Goal: Task Accomplishment & Management: Manage account settings

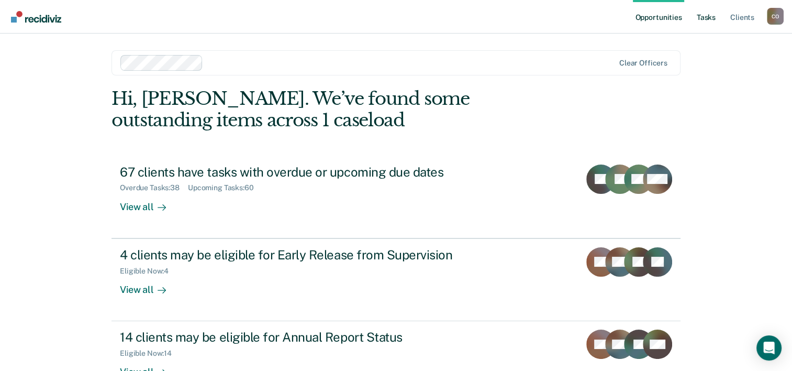
click at [710, 13] on link "Tasks" at bounding box center [706, 17] width 23 height 34
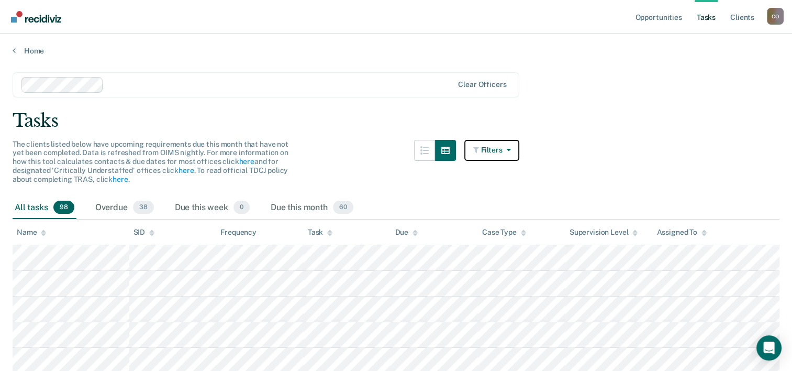
click at [501, 152] on button "Filters" at bounding box center [493, 150] width 56 height 21
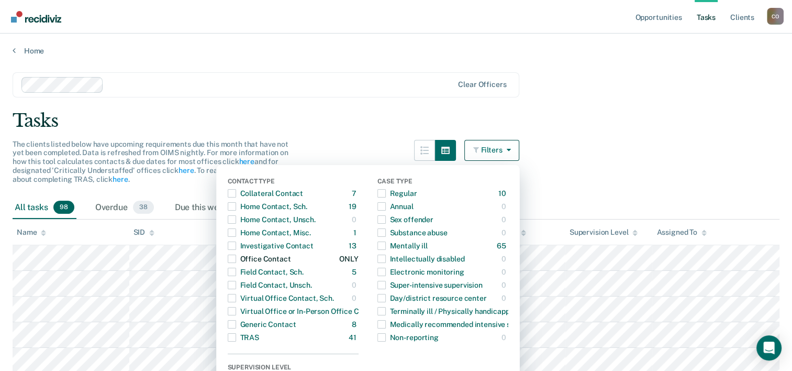
click at [242, 258] on div "Office Contact" at bounding box center [259, 258] width 63 height 17
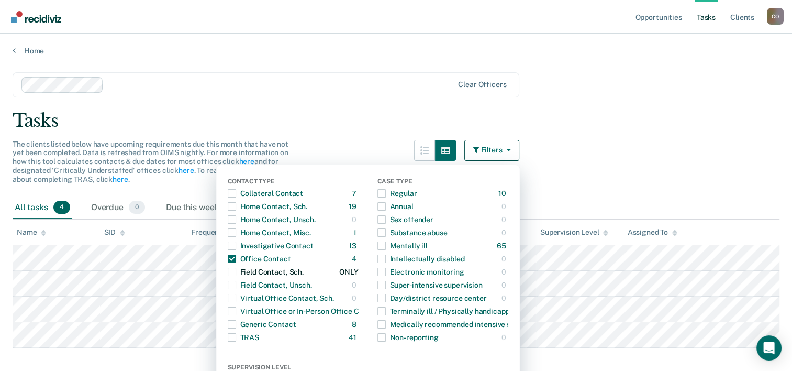
click at [236, 272] on span "button" at bounding box center [232, 272] width 8 height 8
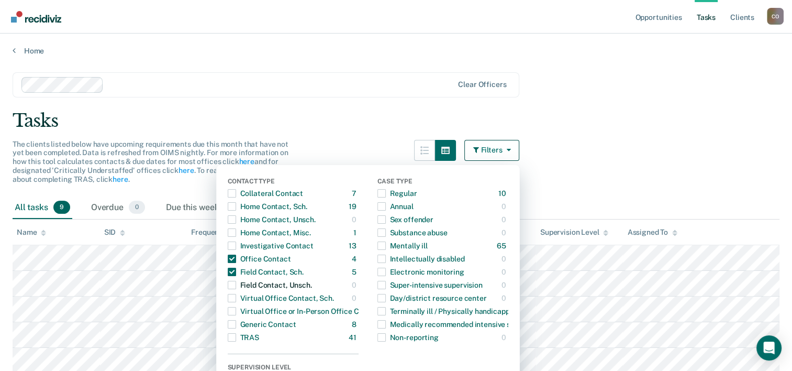
click at [236, 290] on div "button" at bounding box center [232, 285] width 8 height 17
click at [243, 208] on div "Home Contact, Sch." at bounding box center [268, 206] width 80 height 17
click at [236, 193] on span "button" at bounding box center [232, 193] width 8 height 8
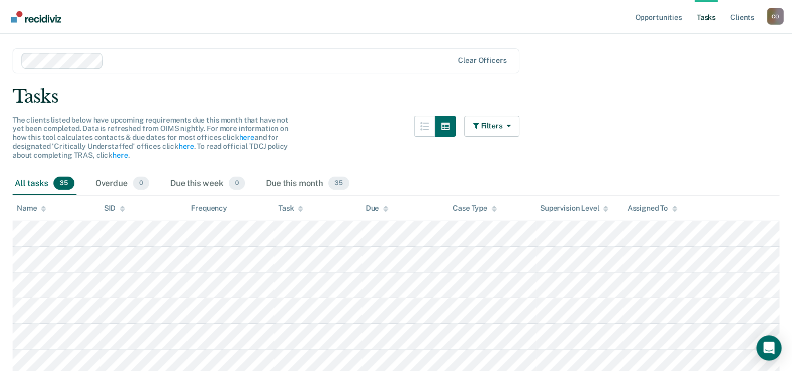
scroll to position [30, 0]
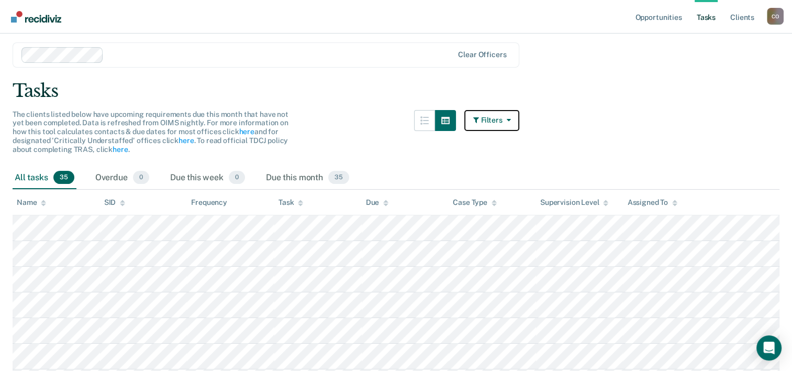
click at [494, 123] on button "Filters" at bounding box center [493, 120] width 56 height 21
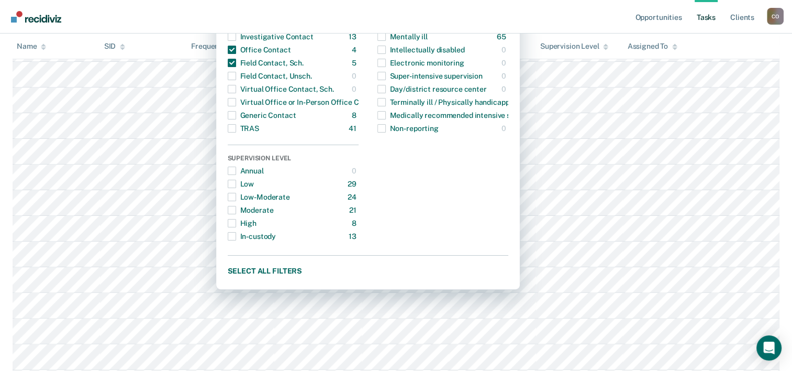
scroll to position [207, 0]
click at [257, 266] on button "Select all filters" at bounding box center [368, 272] width 281 height 13
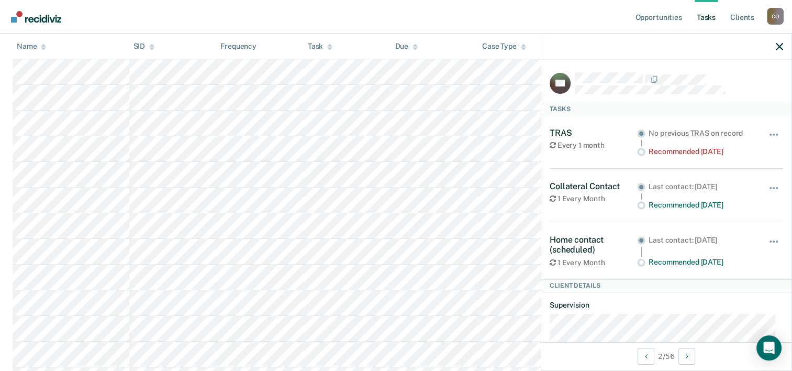
scroll to position [0, 0]
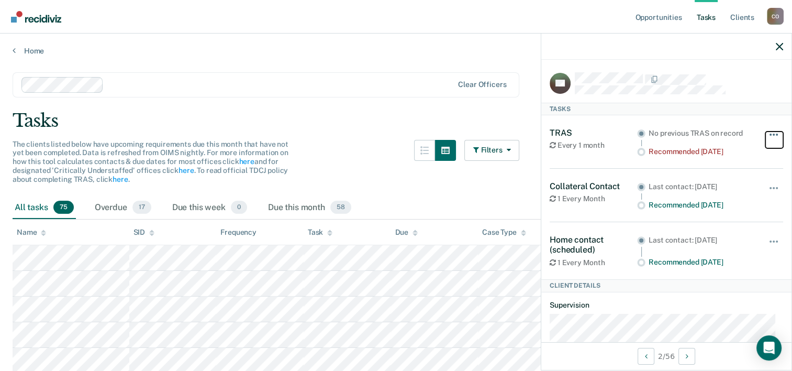
click at [766, 134] on button "button" at bounding box center [775, 139] width 18 height 17
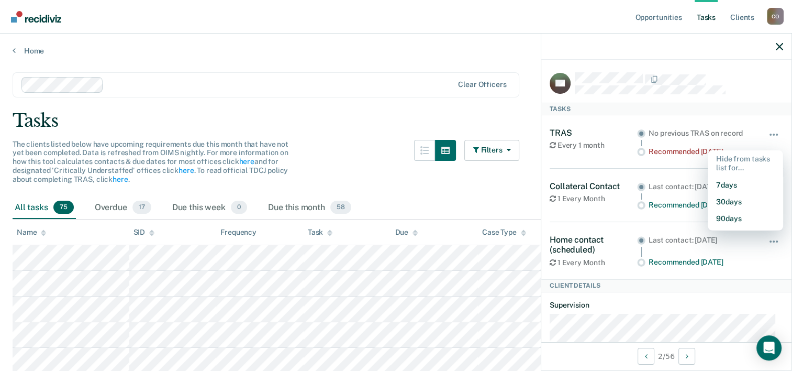
click at [321, 73] on div "Clear officers" at bounding box center [266, 84] width 507 height 25
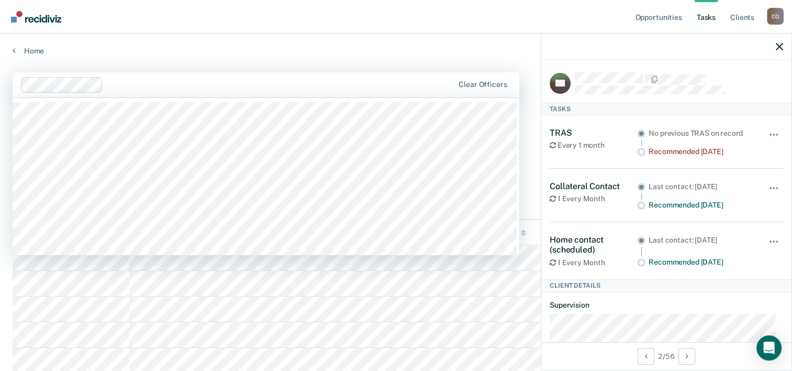
click at [370, 43] on div "Home" at bounding box center [396, 45] width 792 height 22
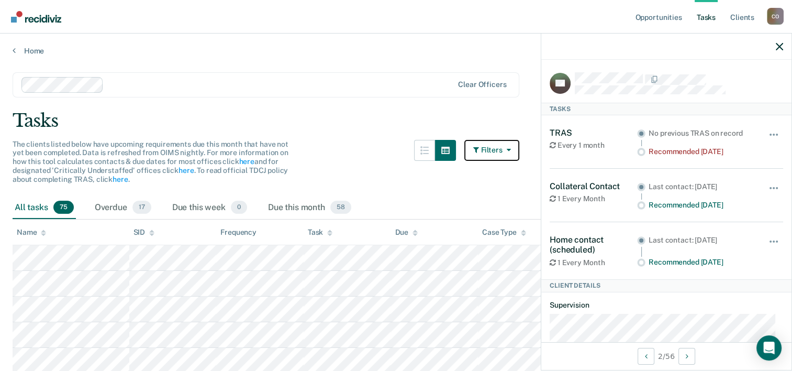
click at [501, 149] on button "Filters" at bounding box center [493, 150] width 56 height 21
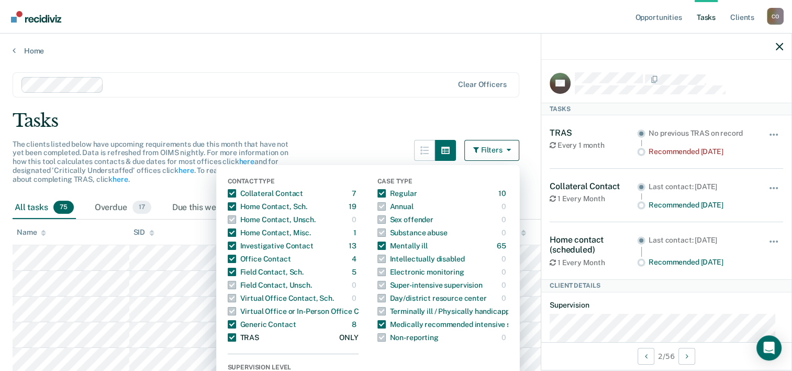
click at [234, 335] on span "button" at bounding box center [232, 337] width 8 height 8
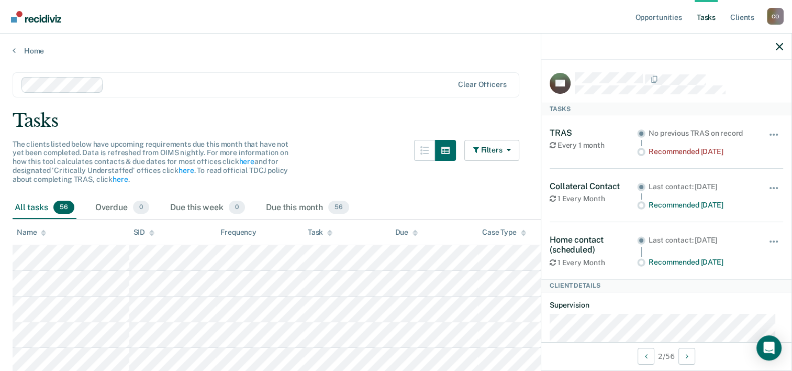
click at [702, 18] on link "Tasks" at bounding box center [706, 17] width 23 height 34
click at [670, 21] on link "Opportunities" at bounding box center [658, 17] width 51 height 34
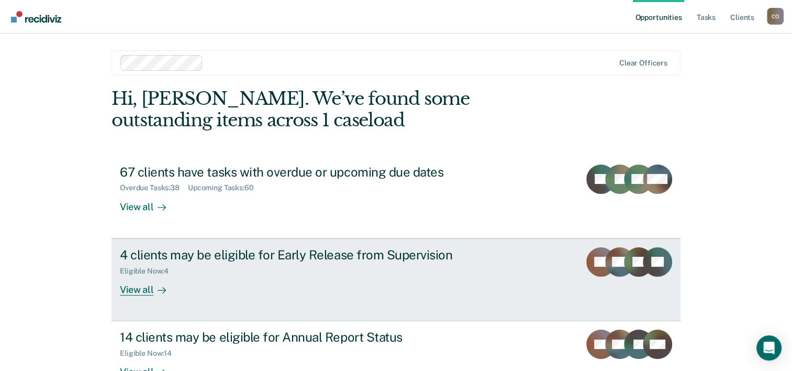
click at [390, 262] on div "4 clients may be eligible for Early Release from Supervision" at bounding box center [304, 254] width 368 height 15
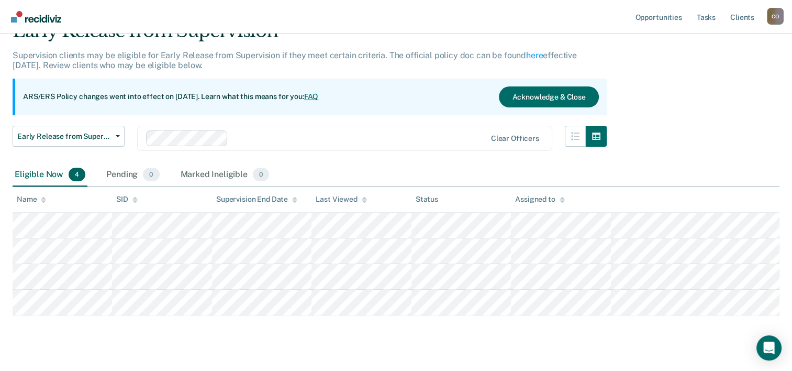
scroll to position [71, 0]
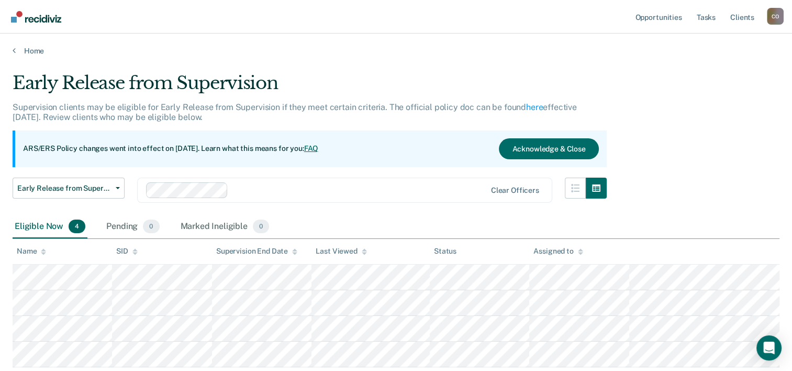
scroll to position [71, 0]
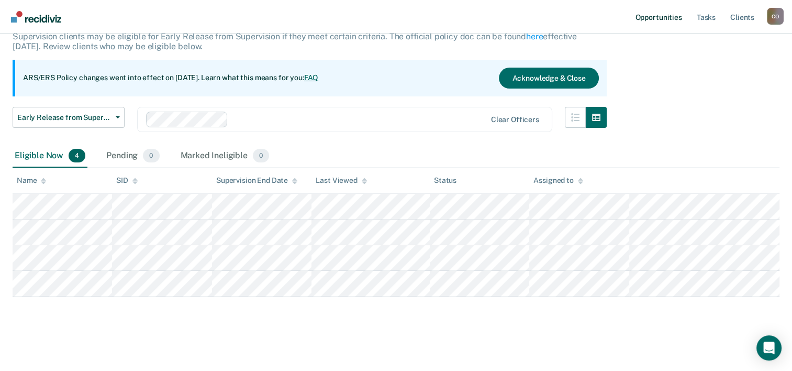
click at [653, 21] on link "Opportunities" at bounding box center [658, 17] width 51 height 34
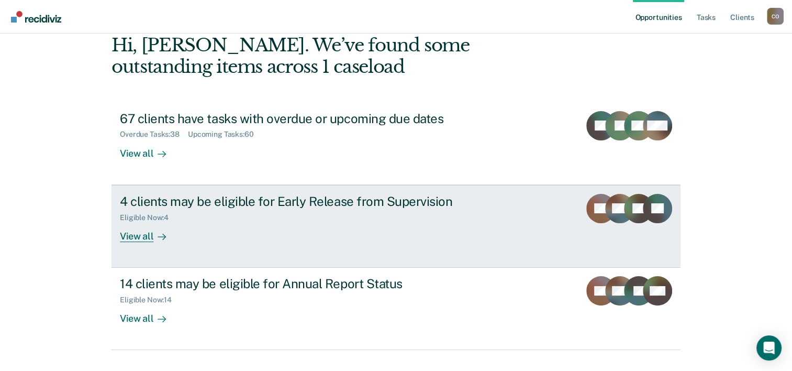
scroll to position [74, 0]
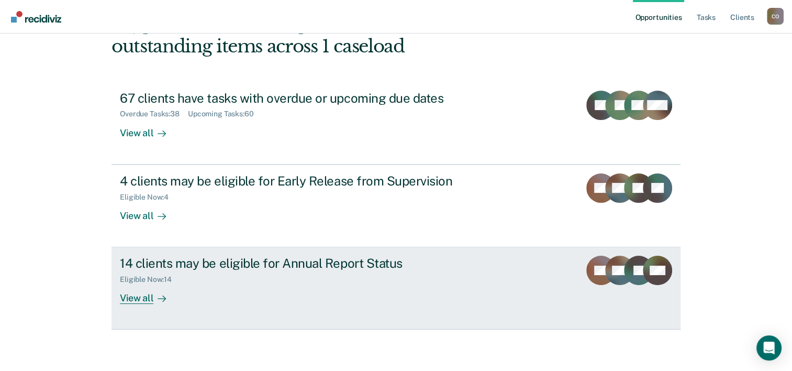
click at [134, 291] on div "View all" at bounding box center [149, 294] width 59 height 20
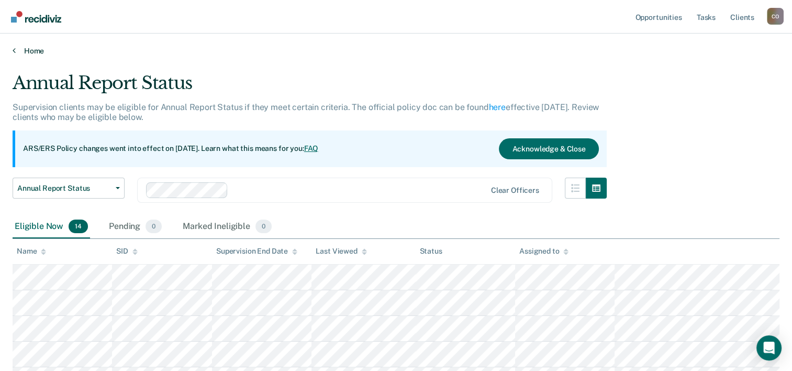
click at [14, 49] on icon at bounding box center [14, 50] width 3 height 8
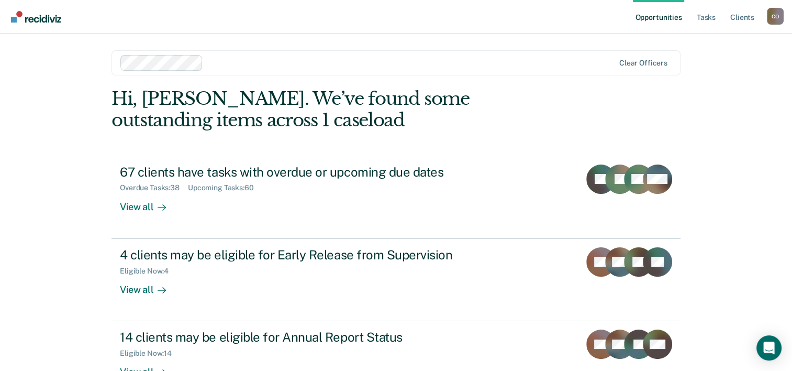
scroll to position [74, 0]
